Goal: Use online tool/utility: Utilize a website feature to perform a specific function

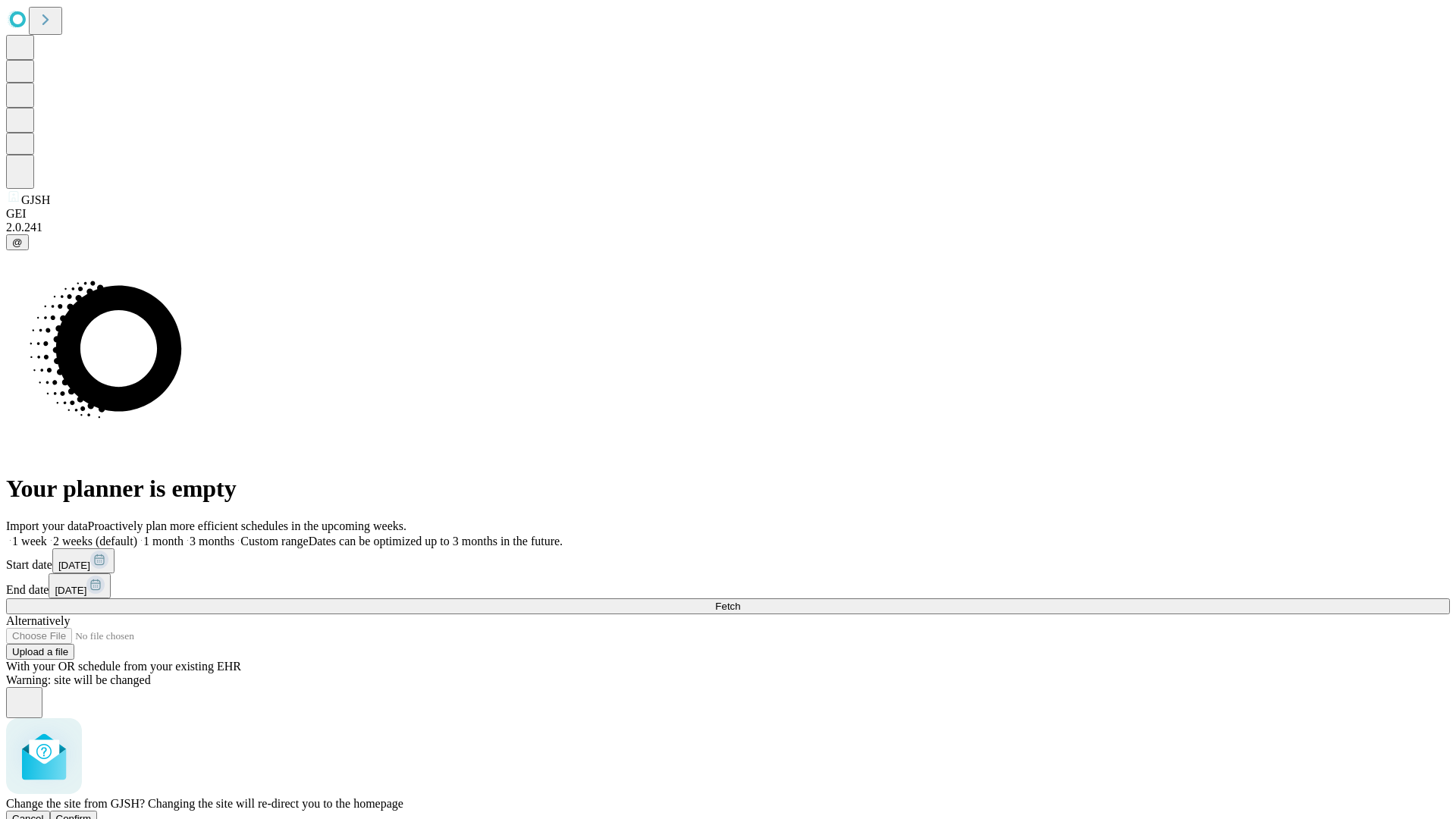
click at [92, 813] on span "Confirm" at bounding box center [73, 818] width 36 height 11
click at [47, 535] on label "1 week" at bounding box center [26, 541] width 41 height 13
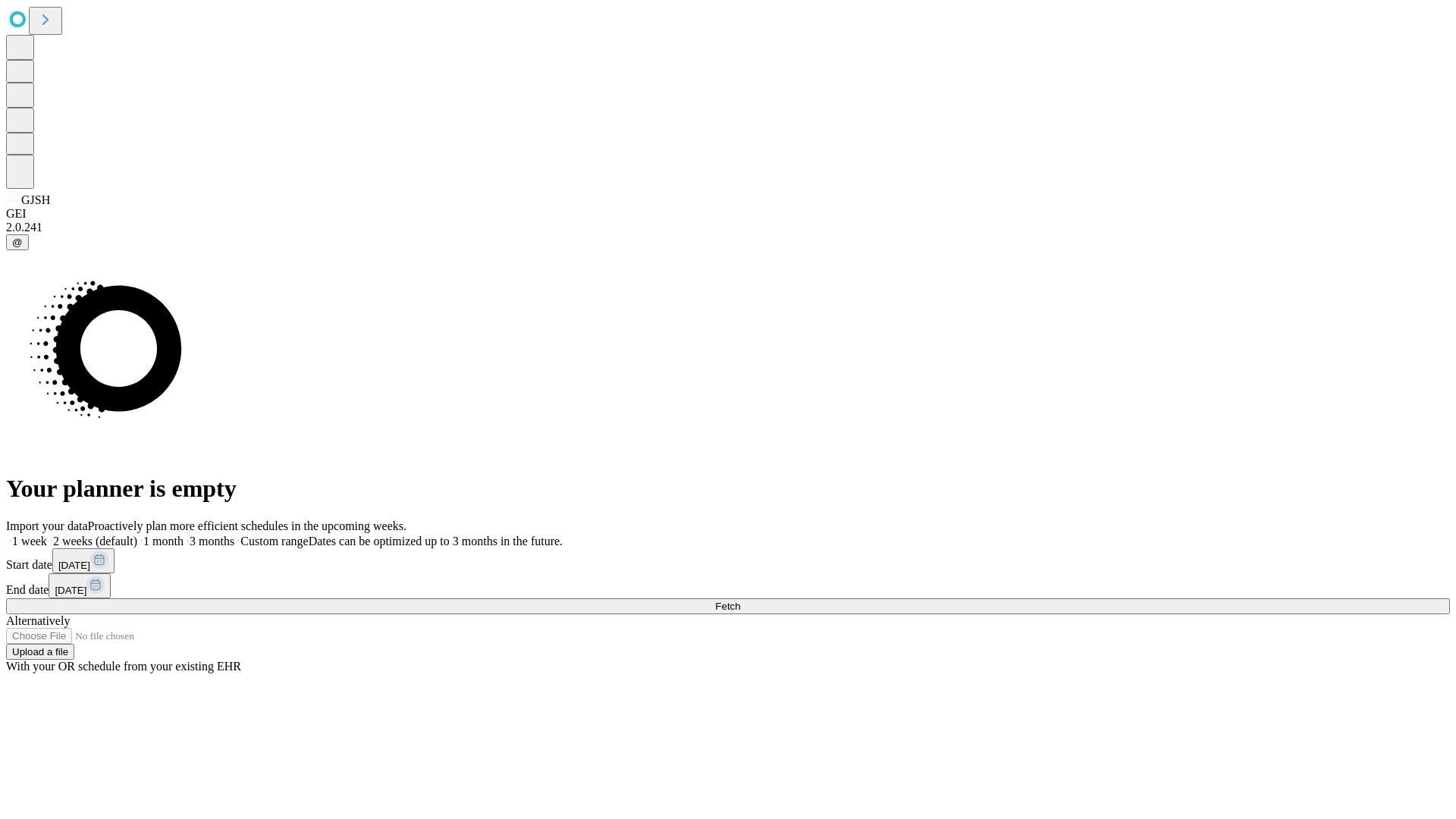
click at [740, 601] on span "Fetch" at bounding box center [727, 606] width 25 height 11
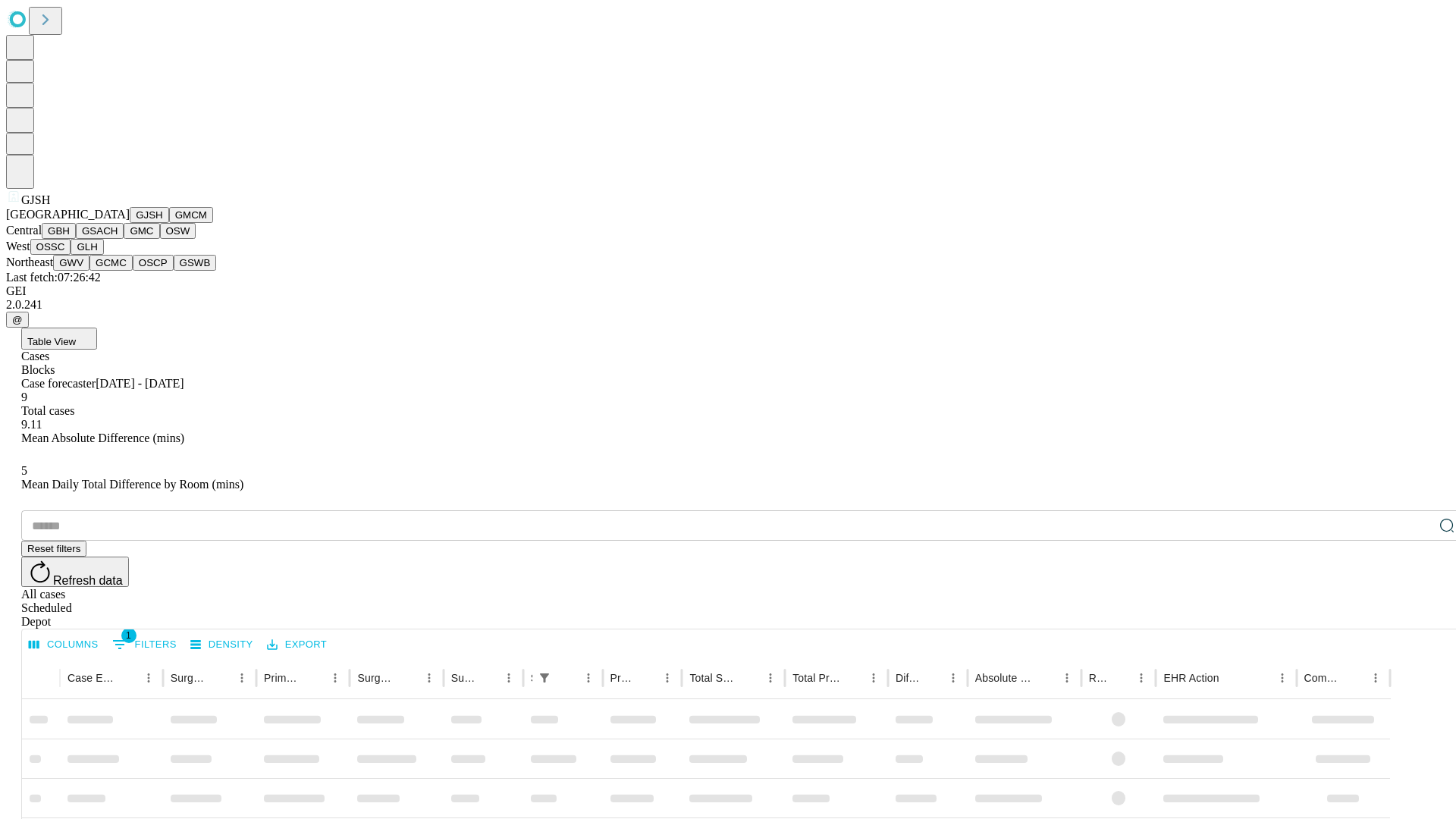
click at [169, 223] on button "GMCM" at bounding box center [191, 215] width 44 height 16
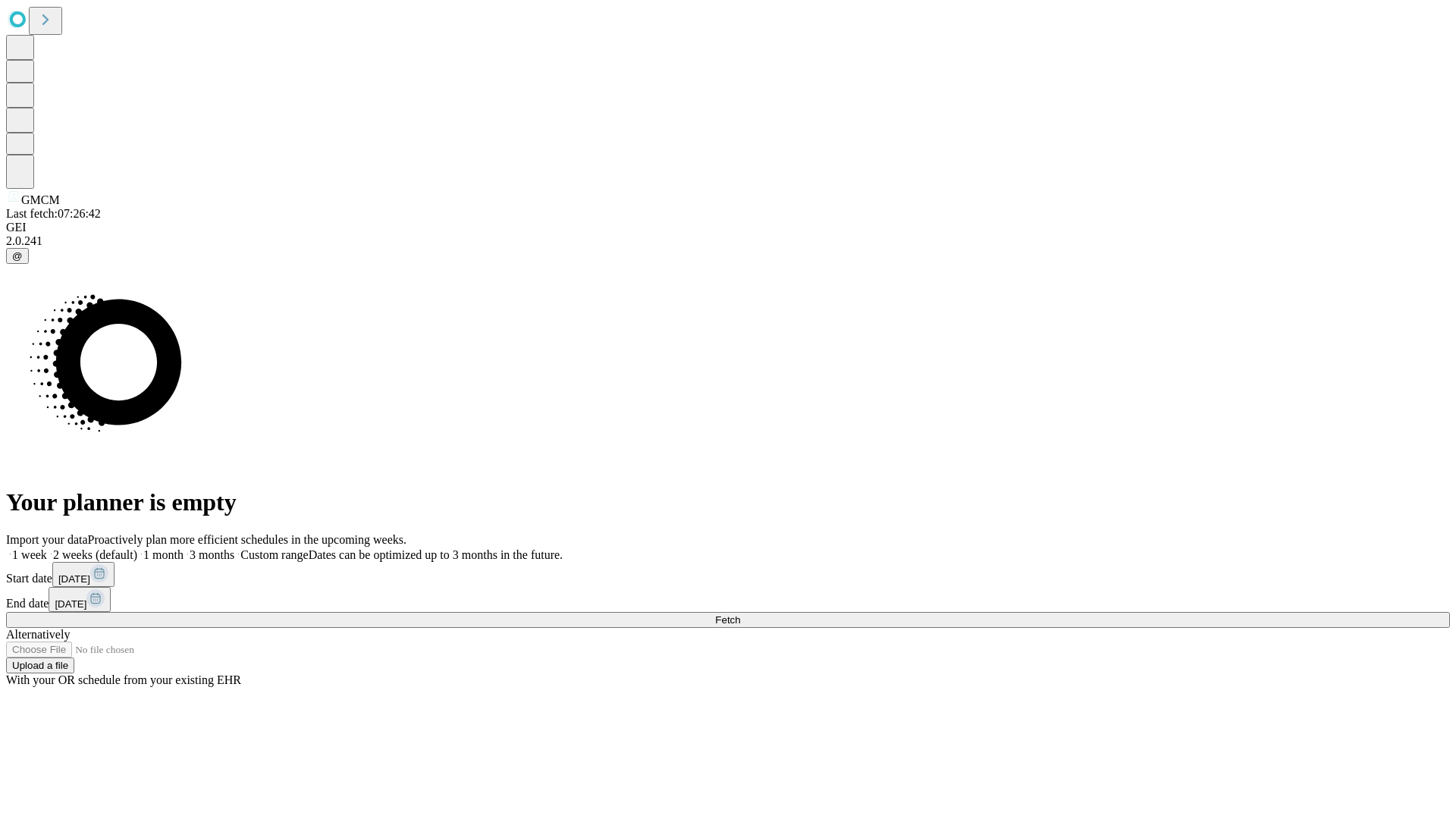
click at [47, 549] on label "1 week" at bounding box center [26, 555] width 41 height 13
click at [740, 614] on span "Fetch" at bounding box center [727, 619] width 25 height 11
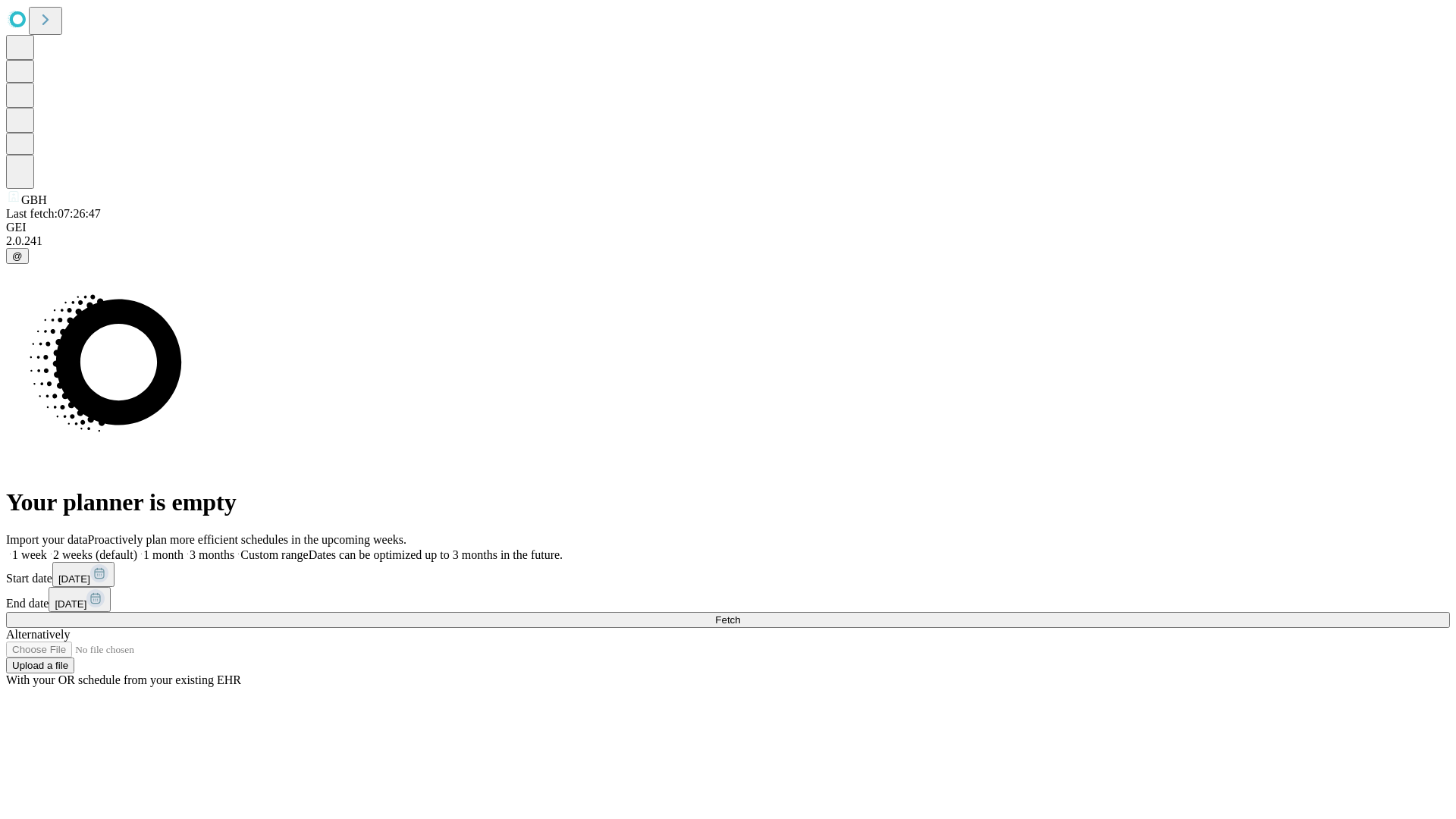
click at [47, 549] on label "1 week" at bounding box center [26, 555] width 41 height 13
click at [740, 614] on span "Fetch" at bounding box center [727, 619] width 25 height 11
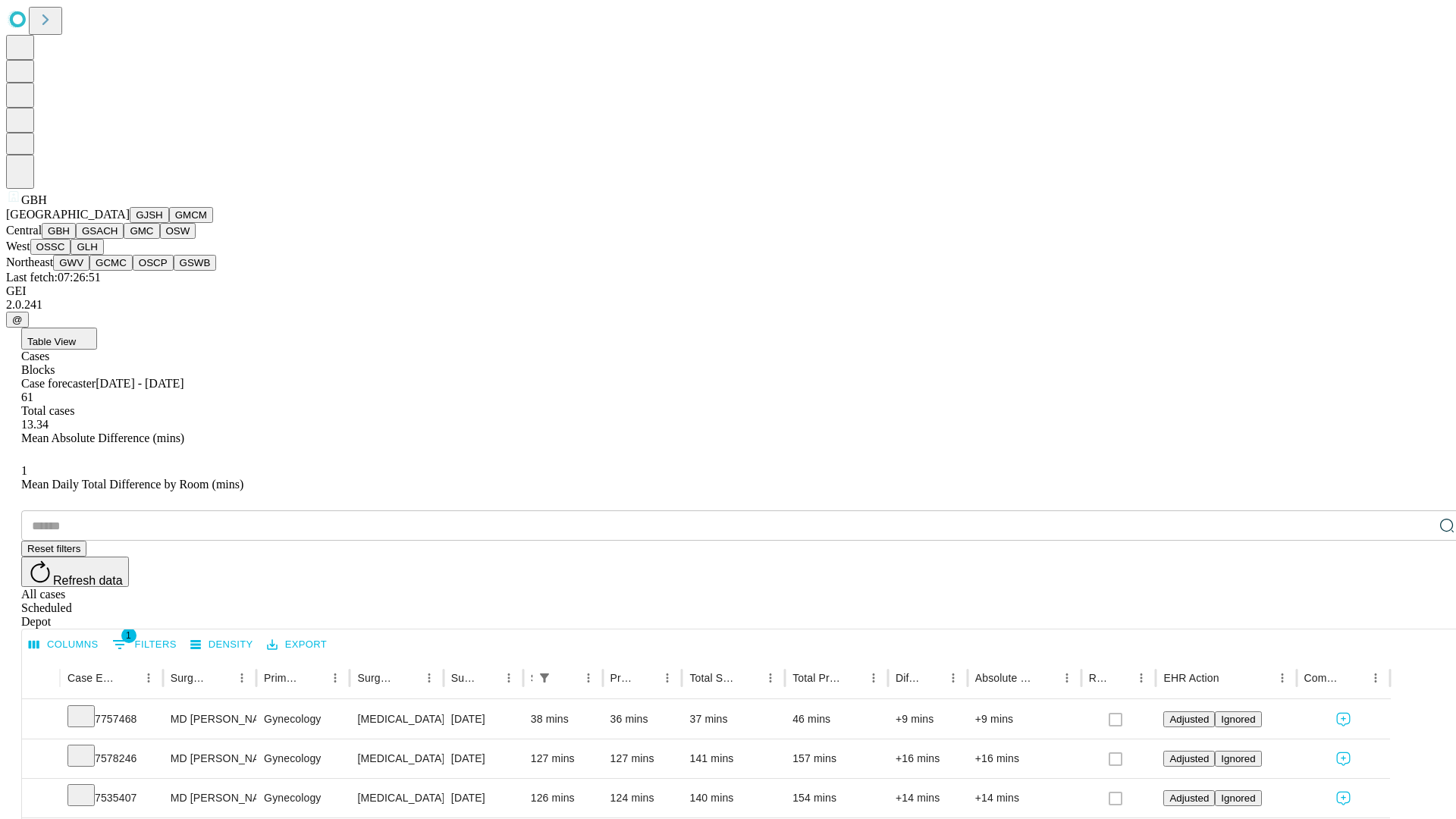
click at [118, 239] on button "GSACH" at bounding box center [99, 231] width 48 height 16
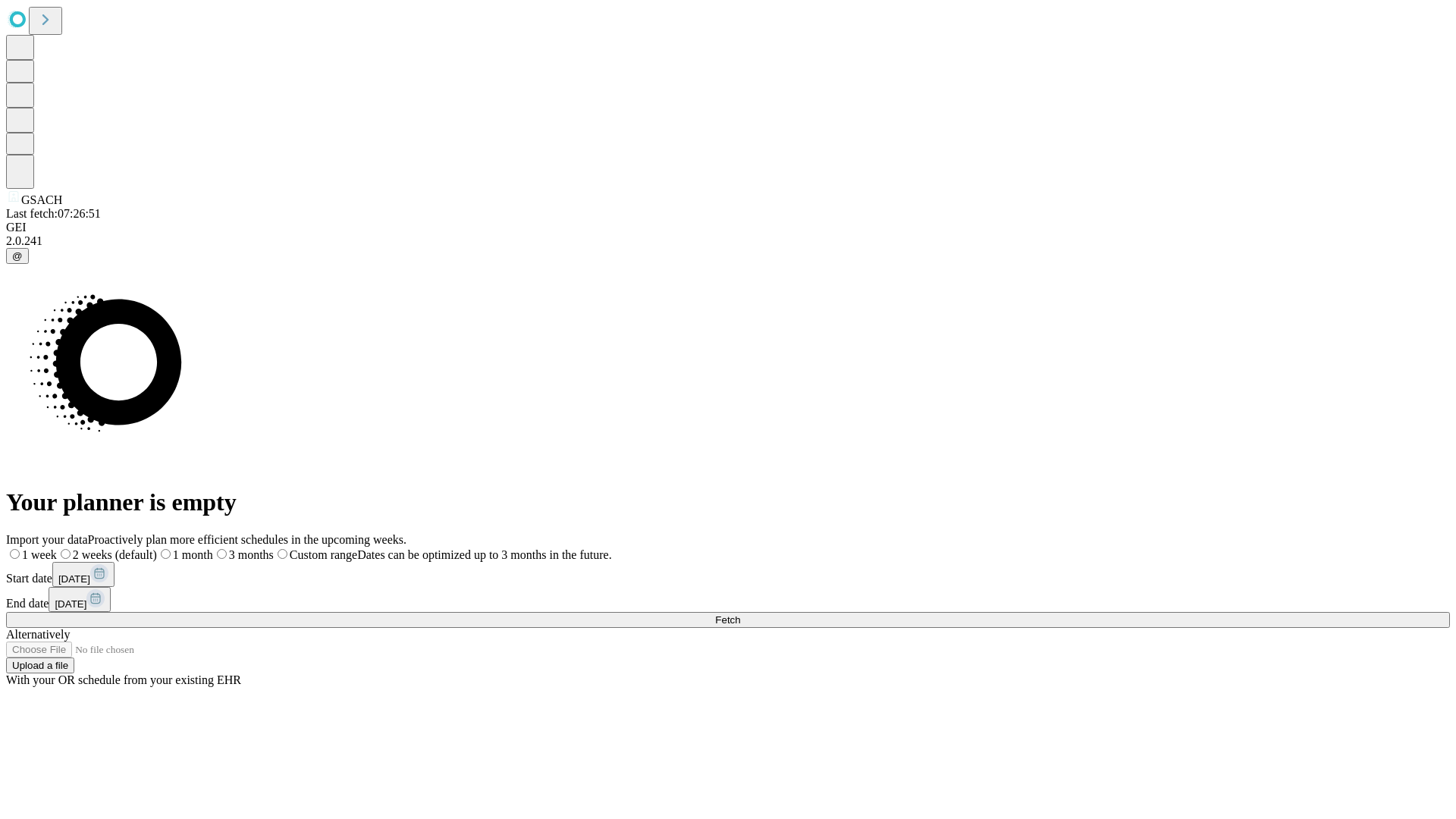
click at [57, 549] on label "1 week" at bounding box center [31, 555] width 51 height 13
click at [740, 614] on span "Fetch" at bounding box center [727, 619] width 25 height 11
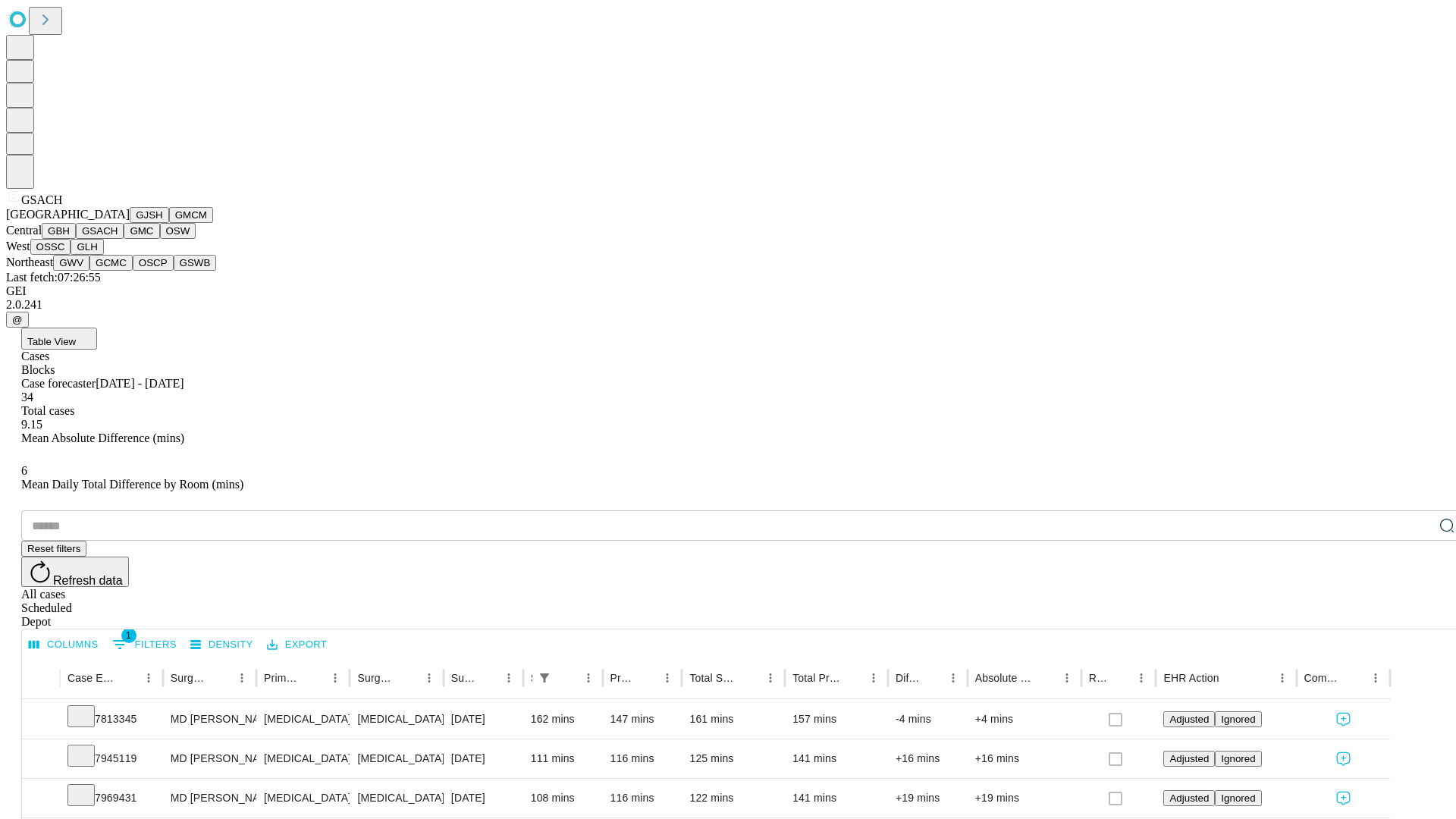
click at [124, 239] on button "GMC" at bounding box center [141, 231] width 36 height 16
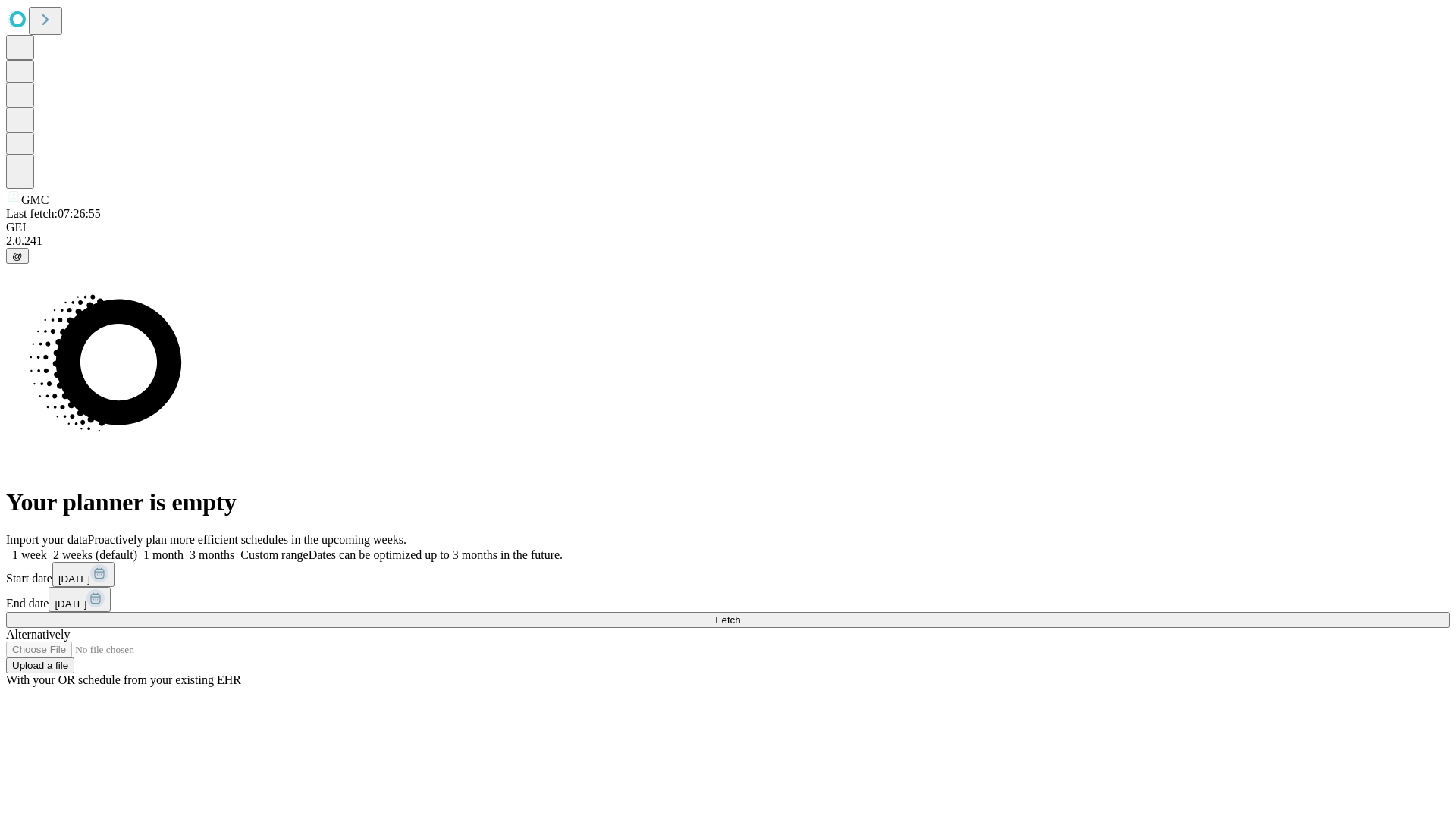
click at [740, 614] on span "Fetch" at bounding box center [727, 619] width 25 height 11
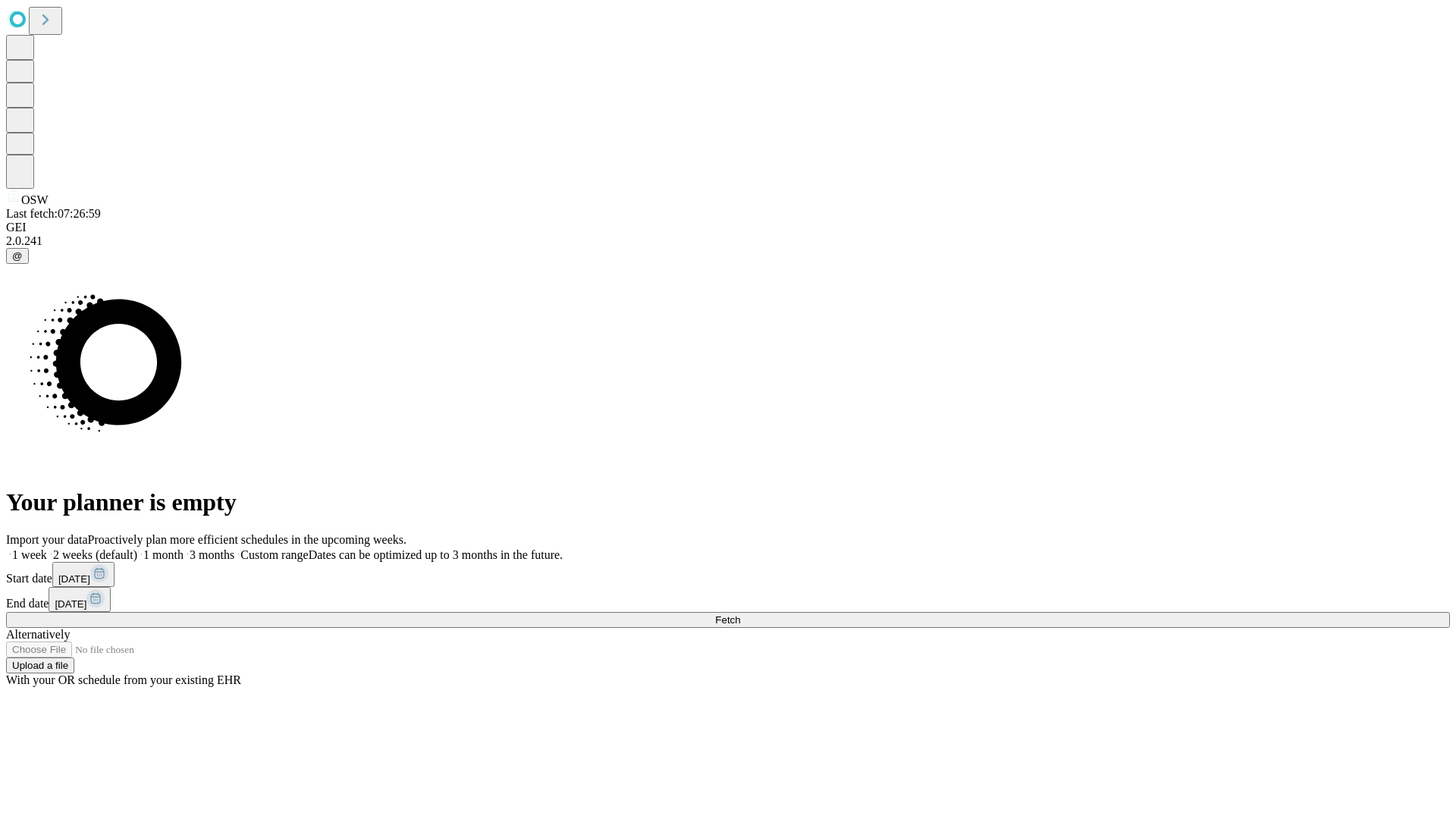
click at [47, 549] on label "1 week" at bounding box center [26, 555] width 41 height 13
click at [740, 614] on span "Fetch" at bounding box center [727, 619] width 25 height 11
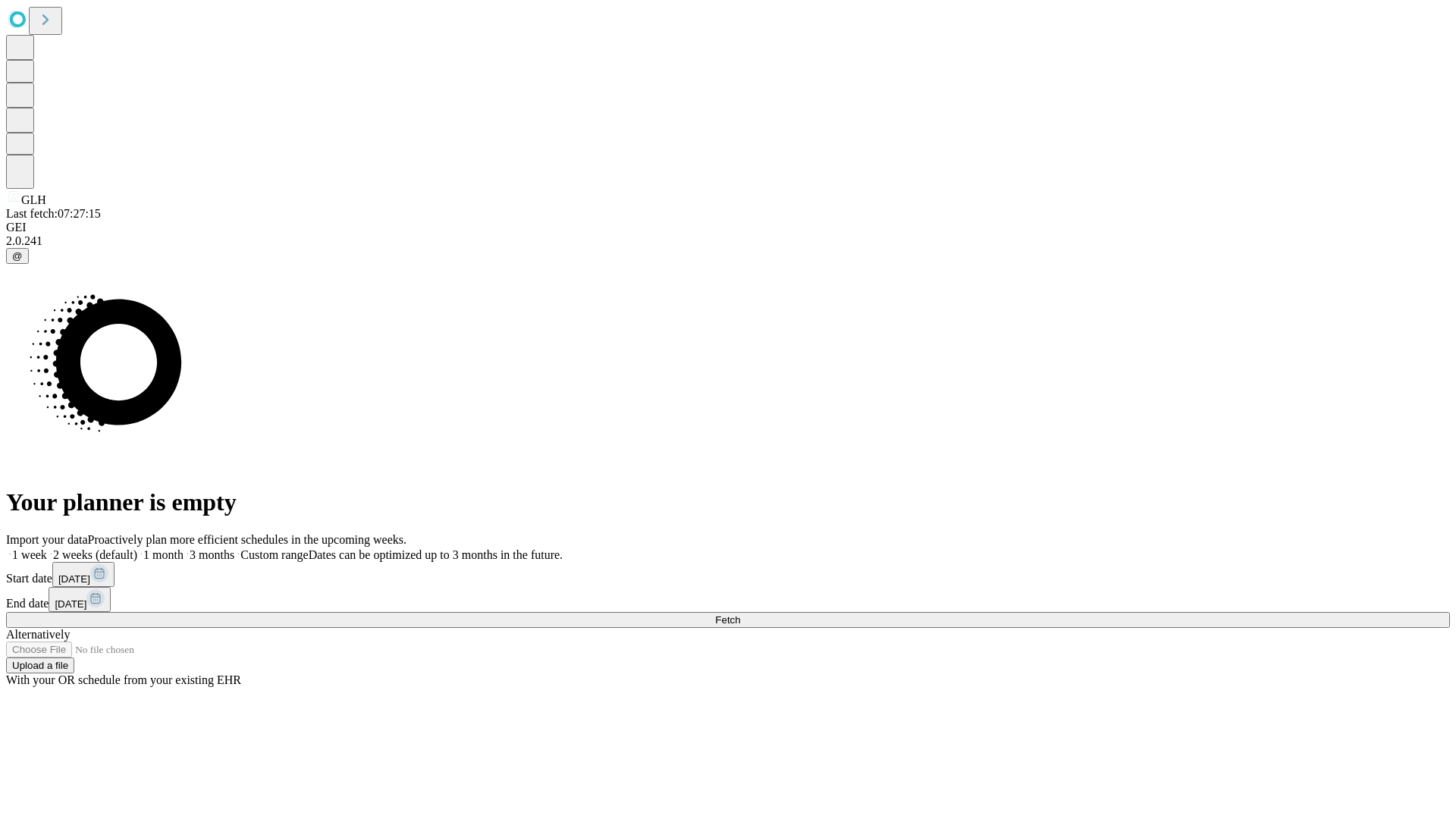
click at [47, 549] on label "1 week" at bounding box center [26, 555] width 41 height 13
click at [740, 614] on span "Fetch" at bounding box center [727, 619] width 25 height 11
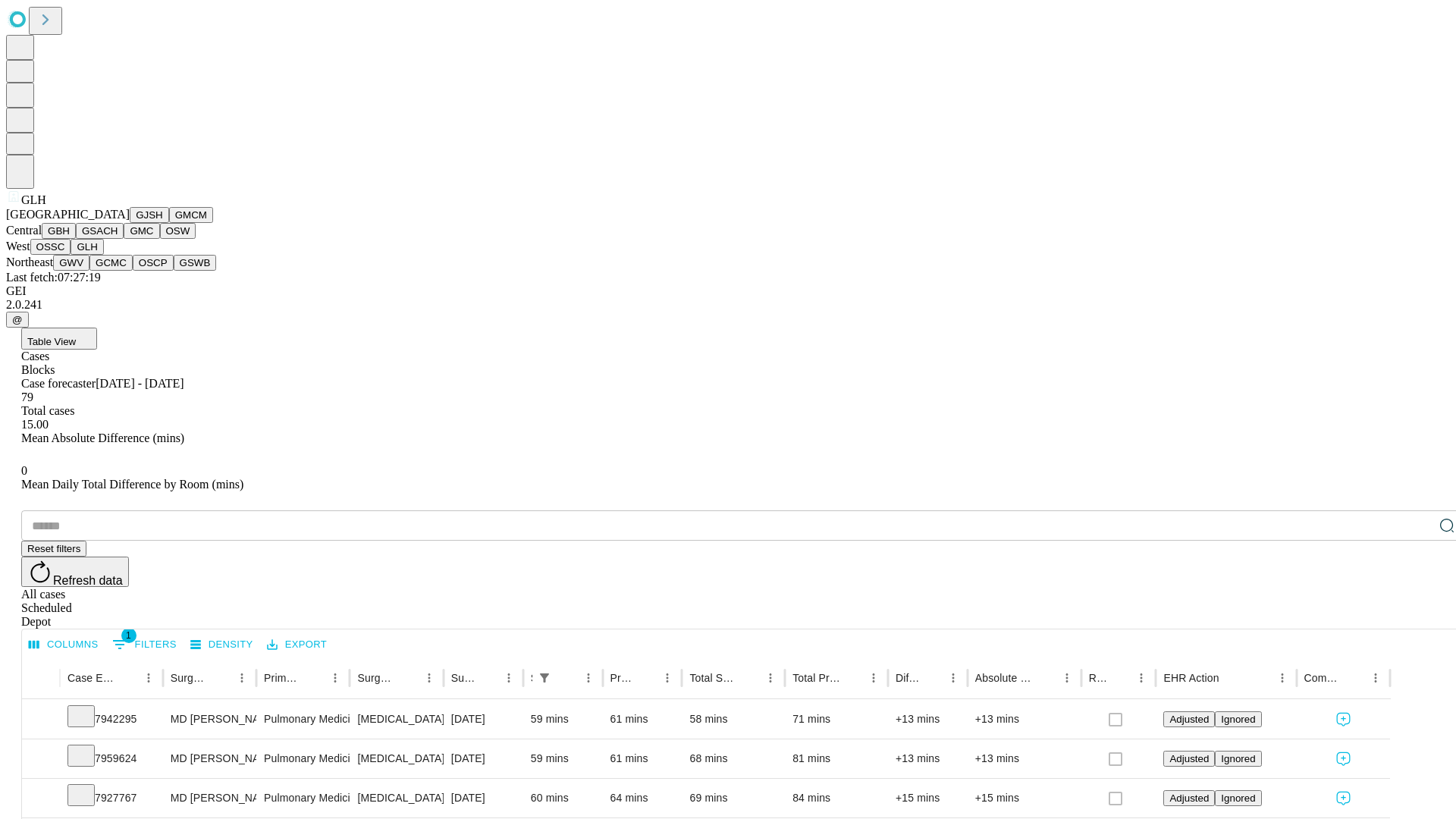
click at [90, 270] on button "GWV" at bounding box center [71, 263] width 37 height 16
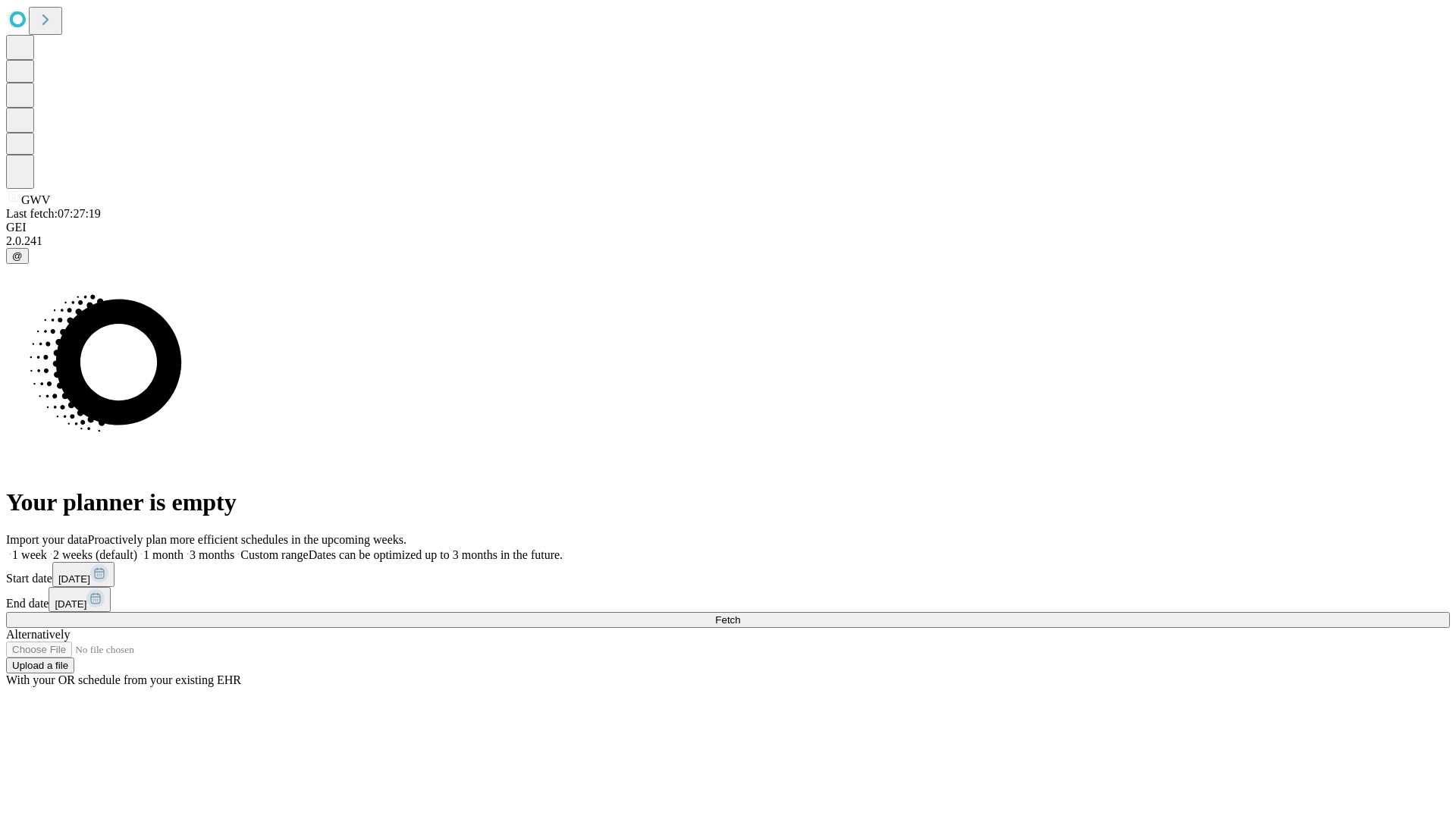
click at [47, 549] on label "1 week" at bounding box center [26, 555] width 41 height 13
click at [740, 614] on span "Fetch" at bounding box center [727, 619] width 25 height 11
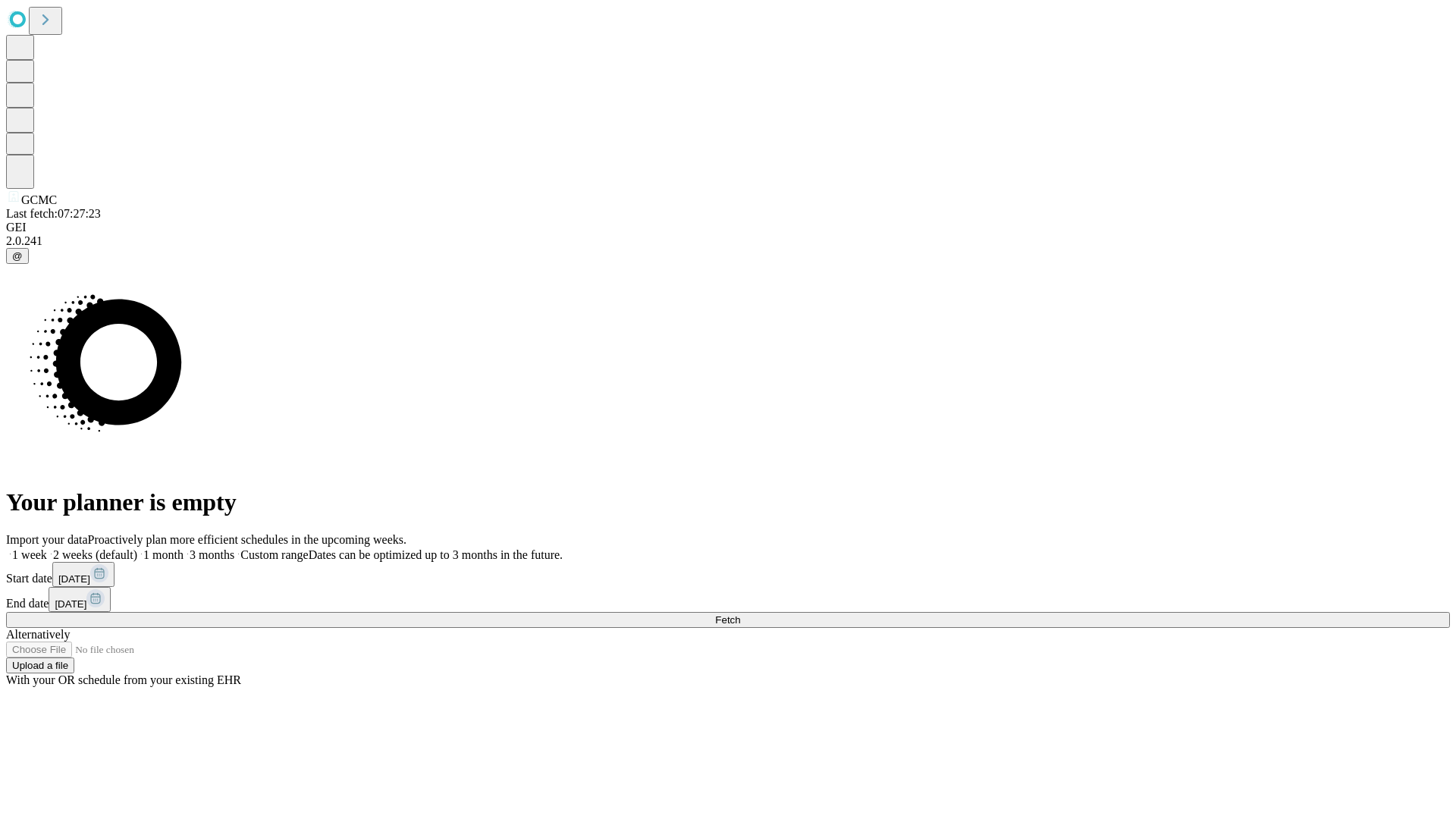
click at [47, 549] on label "1 week" at bounding box center [26, 555] width 41 height 13
click at [740, 614] on span "Fetch" at bounding box center [727, 619] width 25 height 11
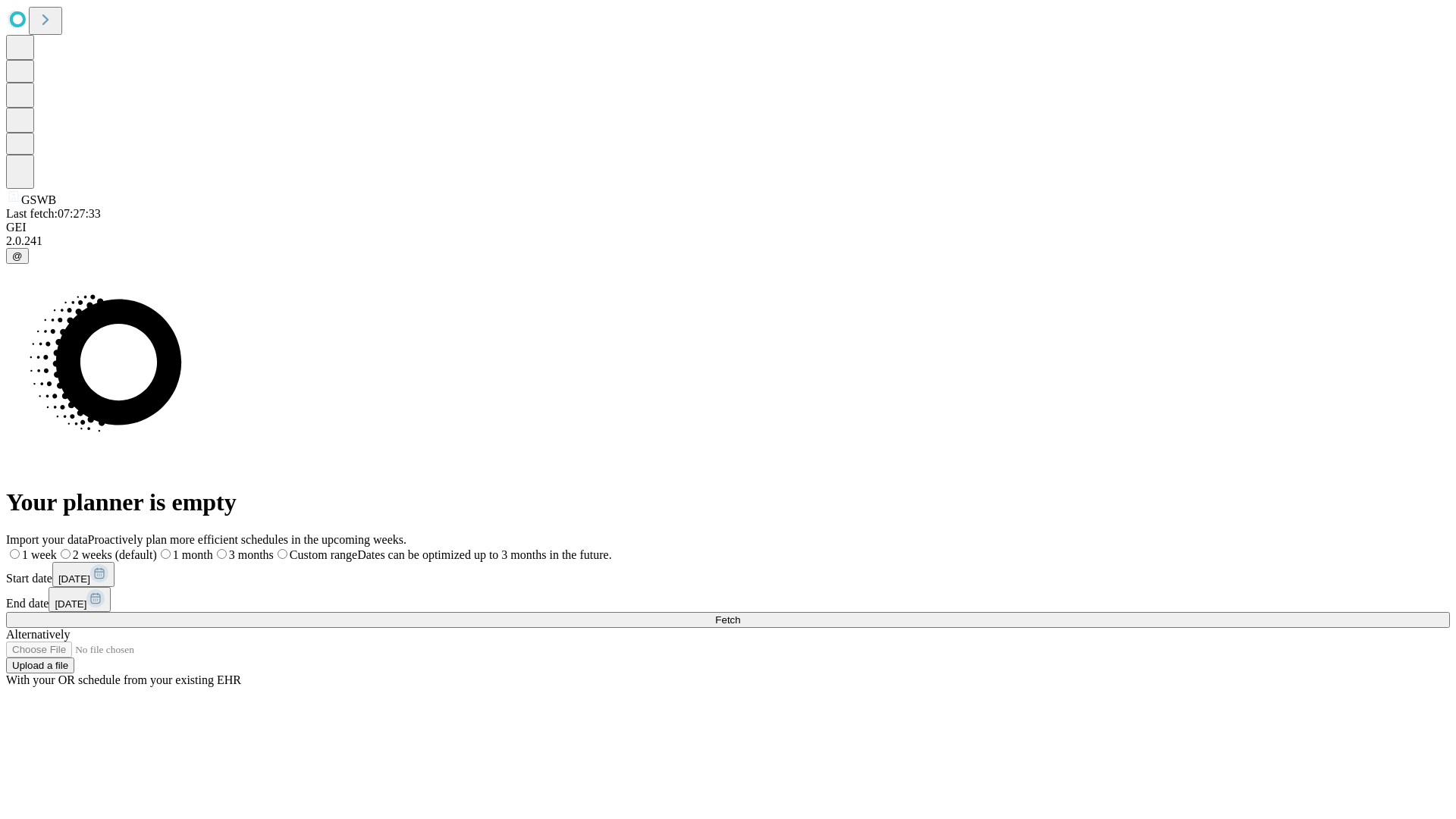
click at [740, 614] on span "Fetch" at bounding box center [727, 619] width 25 height 11
